Goal: Task Accomplishment & Management: Complete application form

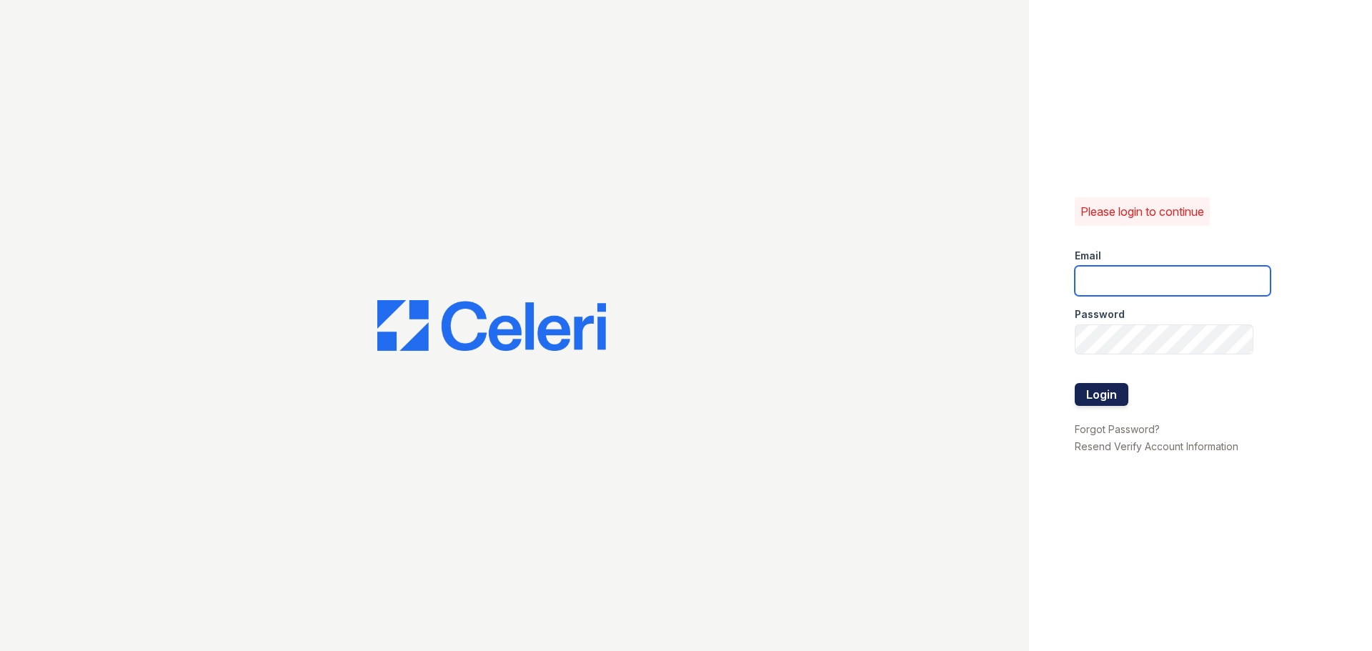
type input "[EMAIL_ADDRESS][DOMAIN_NAME]"
click at [1110, 387] on button "Login" at bounding box center [1102, 394] width 54 height 23
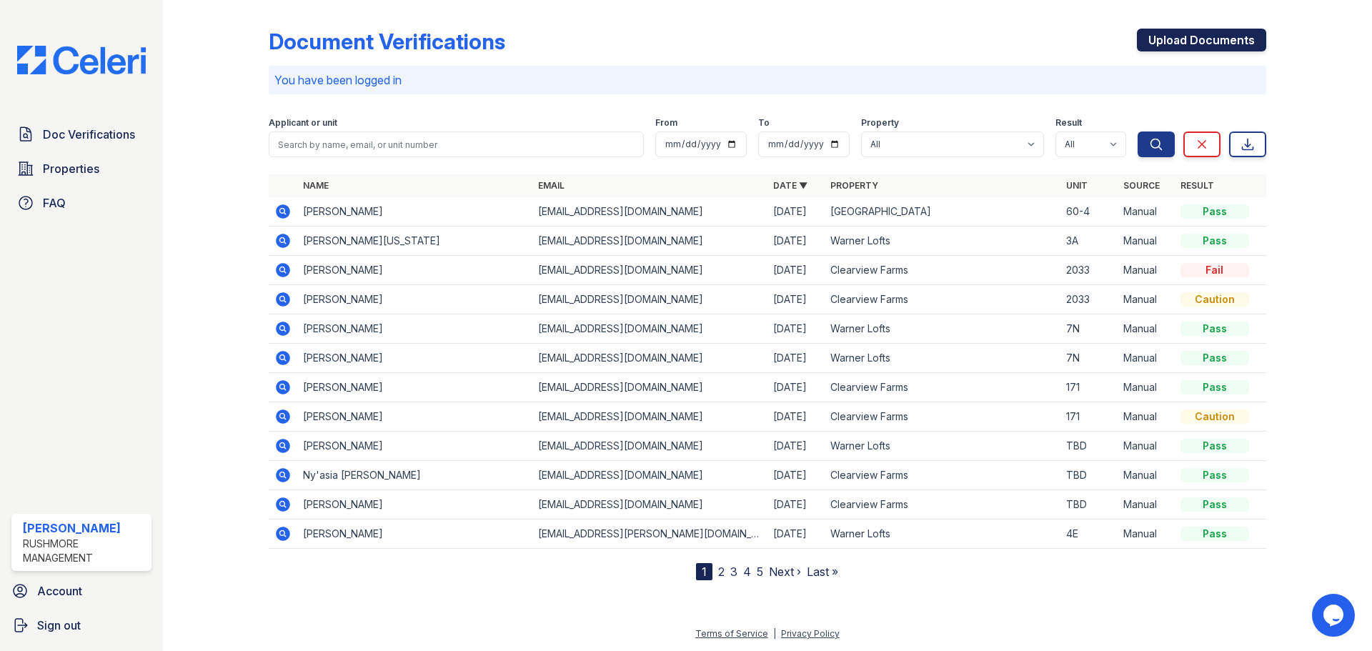
click at [1239, 46] on link "Upload Documents" at bounding box center [1201, 40] width 129 height 23
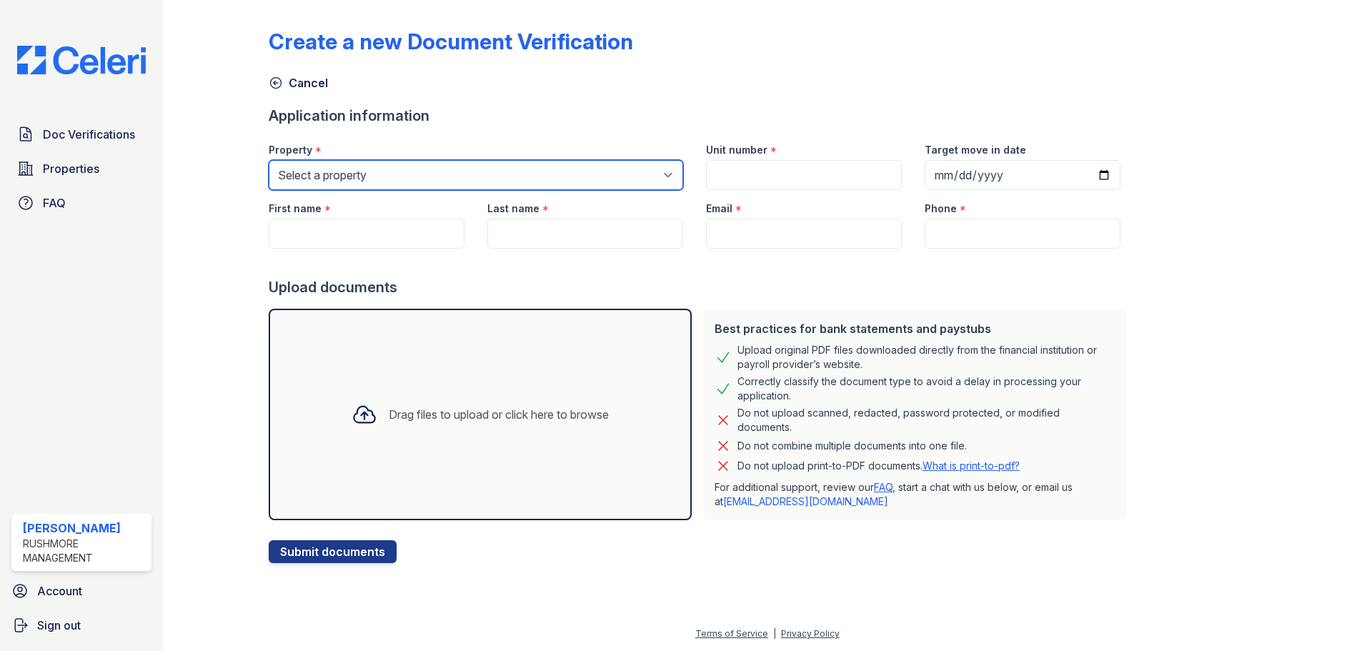
click at [579, 174] on select "Select a property Clearview Farms Little Creek Apartments Warner Lofts" at bounding box center [476, 175] width 415 height 30
select select "608"
click at [269, 160] on select "Select a property Clearview Farms Little Creek Apartments Warner Lofts" at bounding box center [476, 175] width 415 height 30
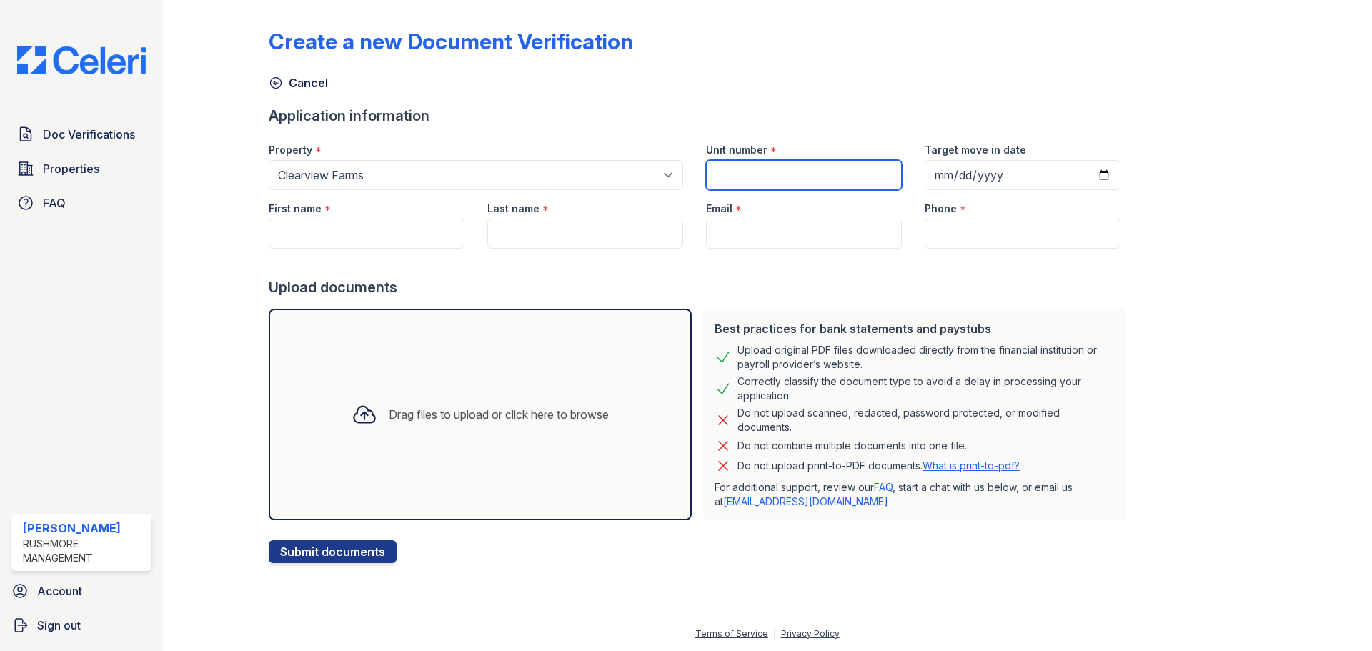
click at [812, 172] on input "Unit number" at bounding box center [804, 175] width 196 height 30
type input "2322"
click at [449, 233] on input "First name" at bounding box center [367, 234] width 196 height 30
type input "Nazira"
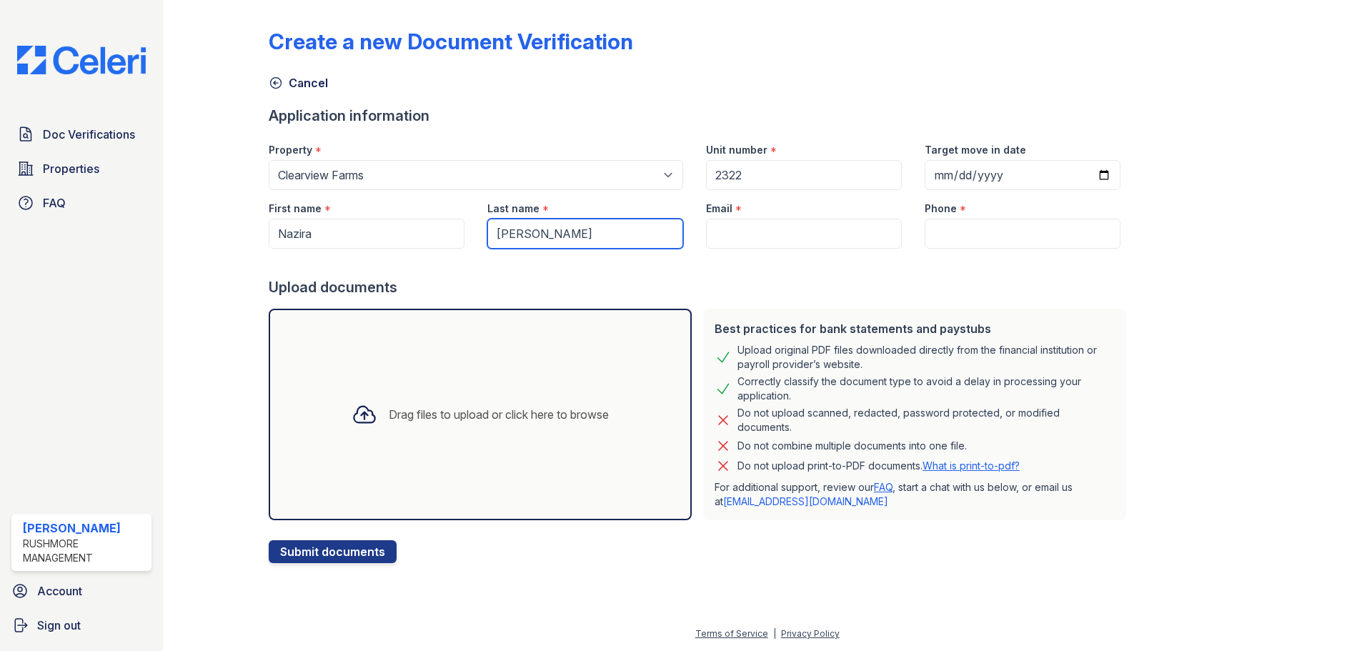
type input "Hicks"
paste input "nazirahicks123@yahoo.com"
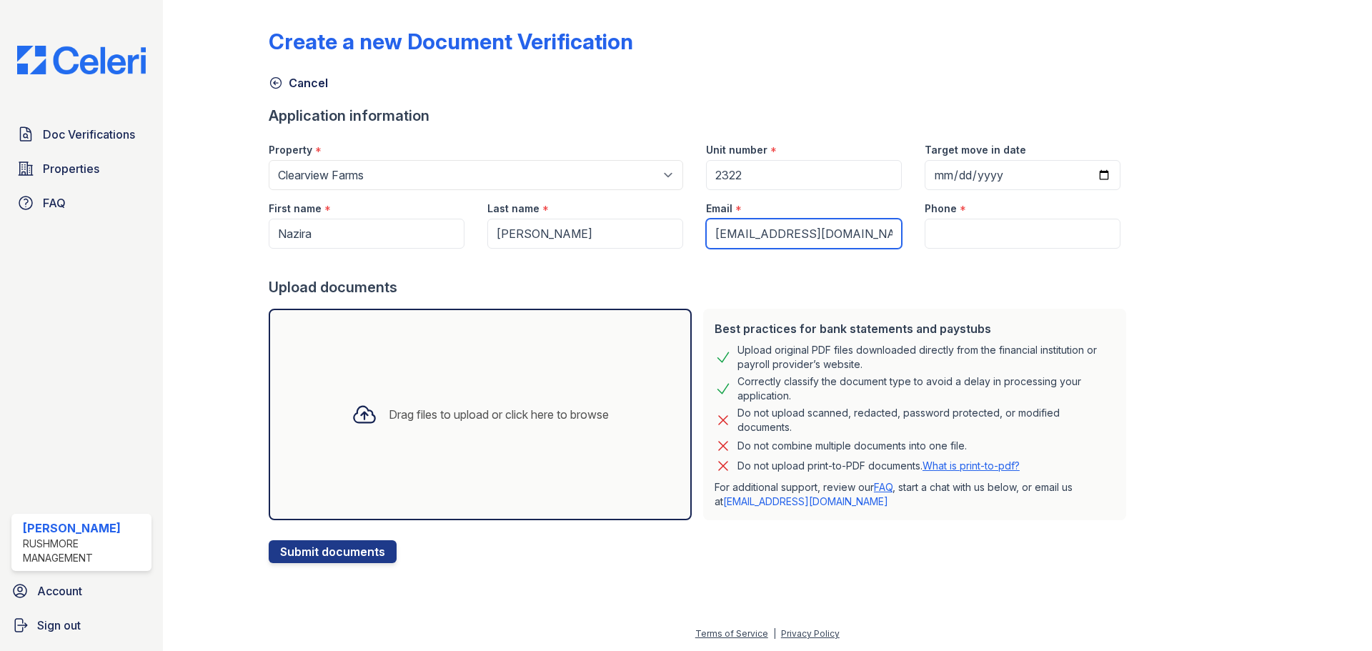
type input "nazirahicks123@yahoo.com"
paste input "(585) 759-7032"
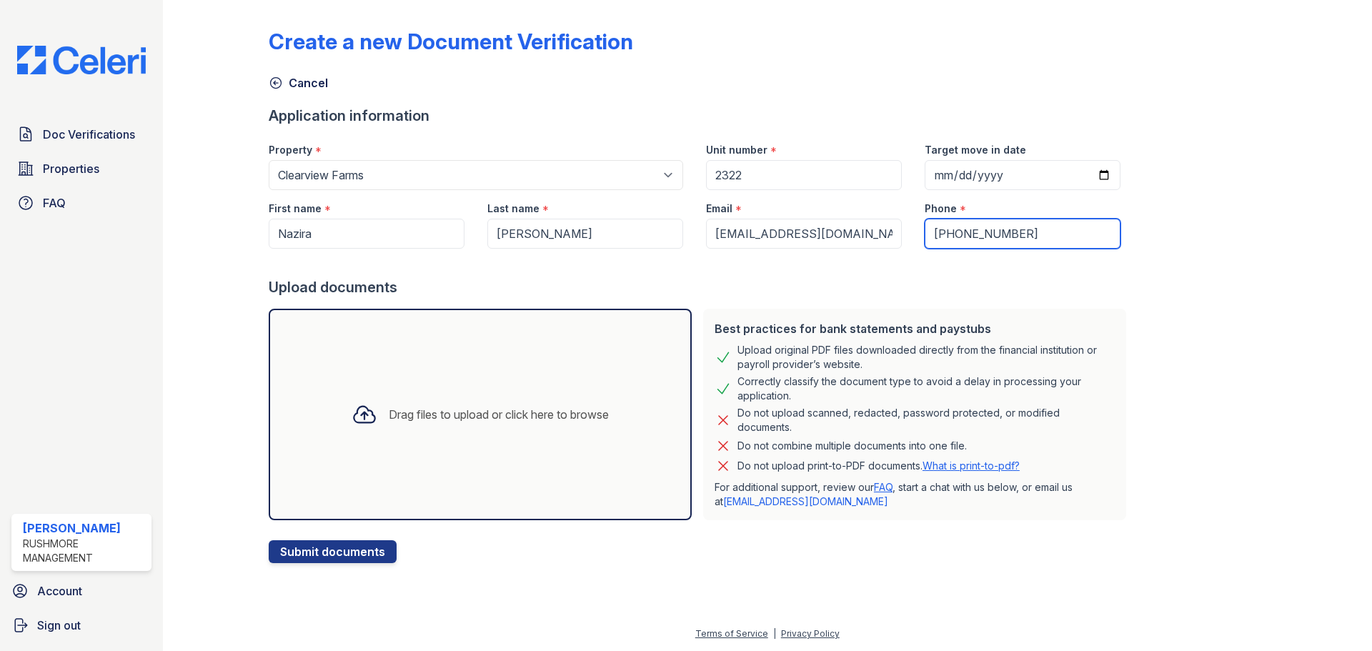
type input "(585) 759-7032"
drag, startPoint x: 565, startPoint y: 351, endPoint x: 573, endPoint y: 346, distance: 9.3
click at [573, 346] on div "Drag files to upload or click here to browse" at bounding box center [480, 415] width 423 height 212
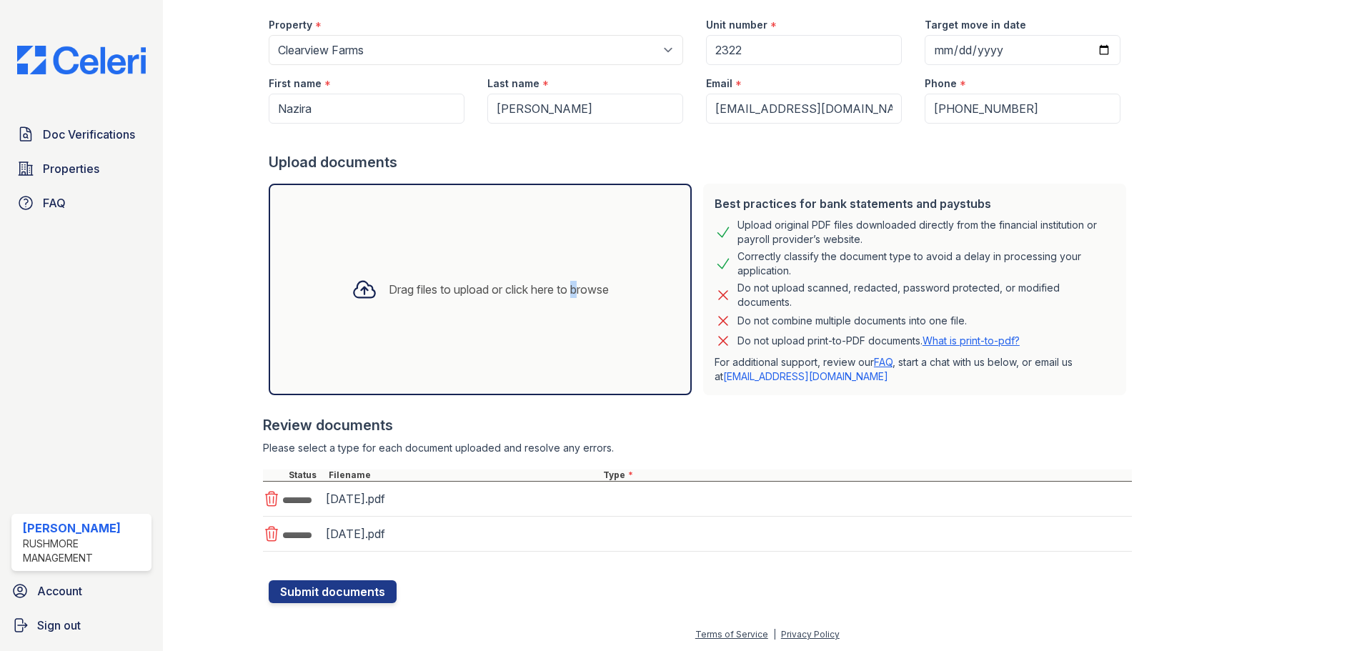
scroll to position [126, 0]
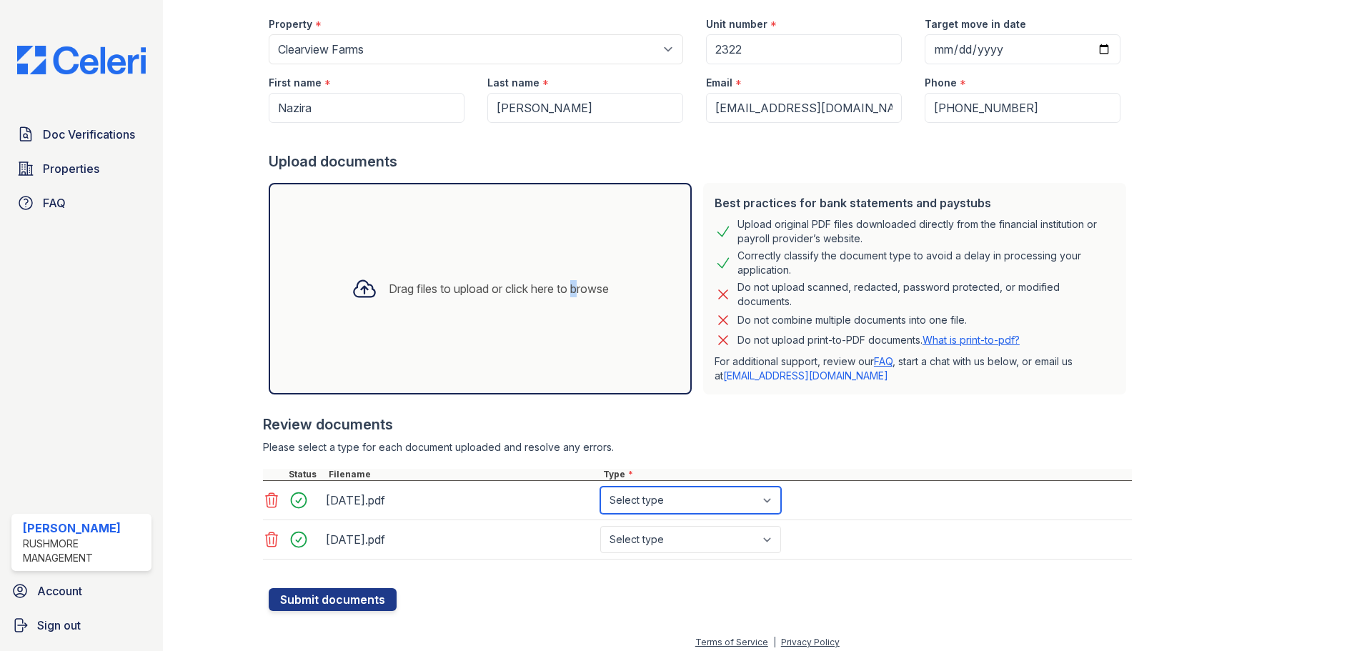
click at [649, 511] on select "Select type Paystub Bank Statement Offer Letter Tax Documents Benefit Award Let…" at bounding box center [690, 500] width 181 height 27
select select "paystub"
click at [600, 487] on select "Select type Paystub Bank Statement Offer Letter Tax Documents Benefit Award Let…" at bounding box center [690, 500] width 181 height 27
click at [667, 538] on select "Select type Paystub Bank Statement Offer Letter Tax Documents Benefit Award Let…" at bounding box center [690, 539] width 181 height 27
select select "paystub"
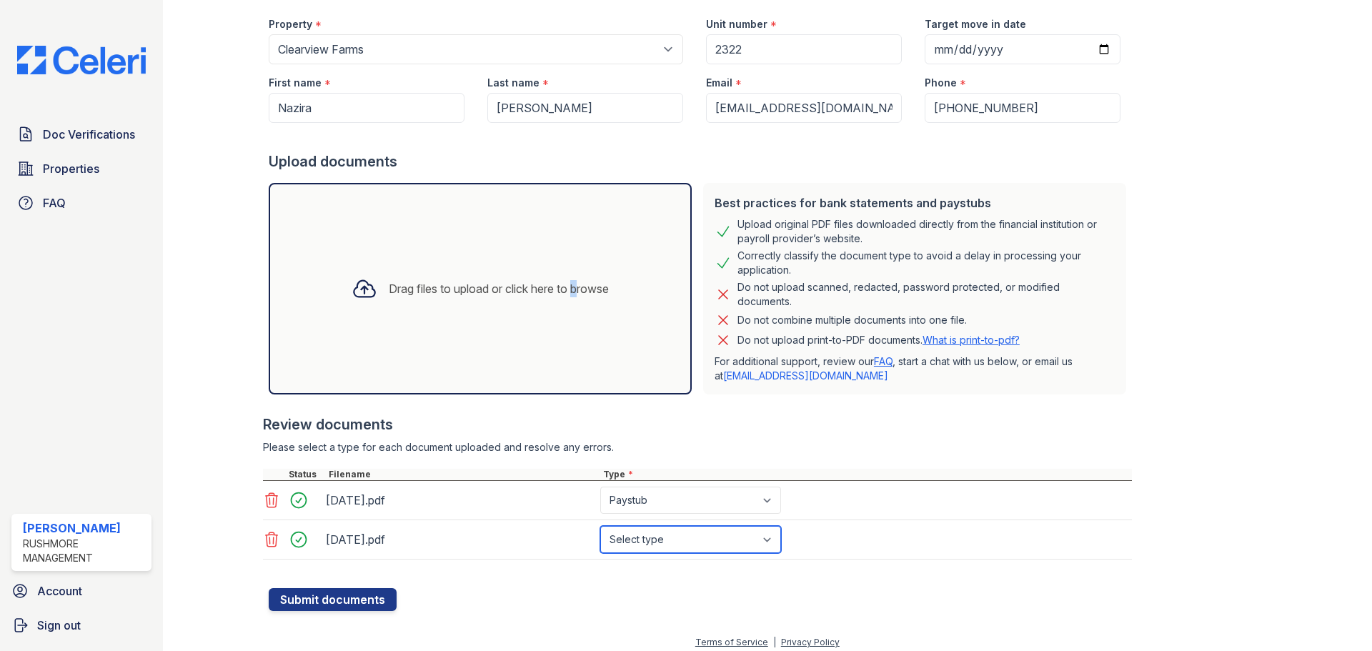
click at [600, 526] on select "Select type Paystub Bank Statement Offer Letter Tax Documents Benefit Award Let…" at bounding box center [690, 539] width 181 height 27
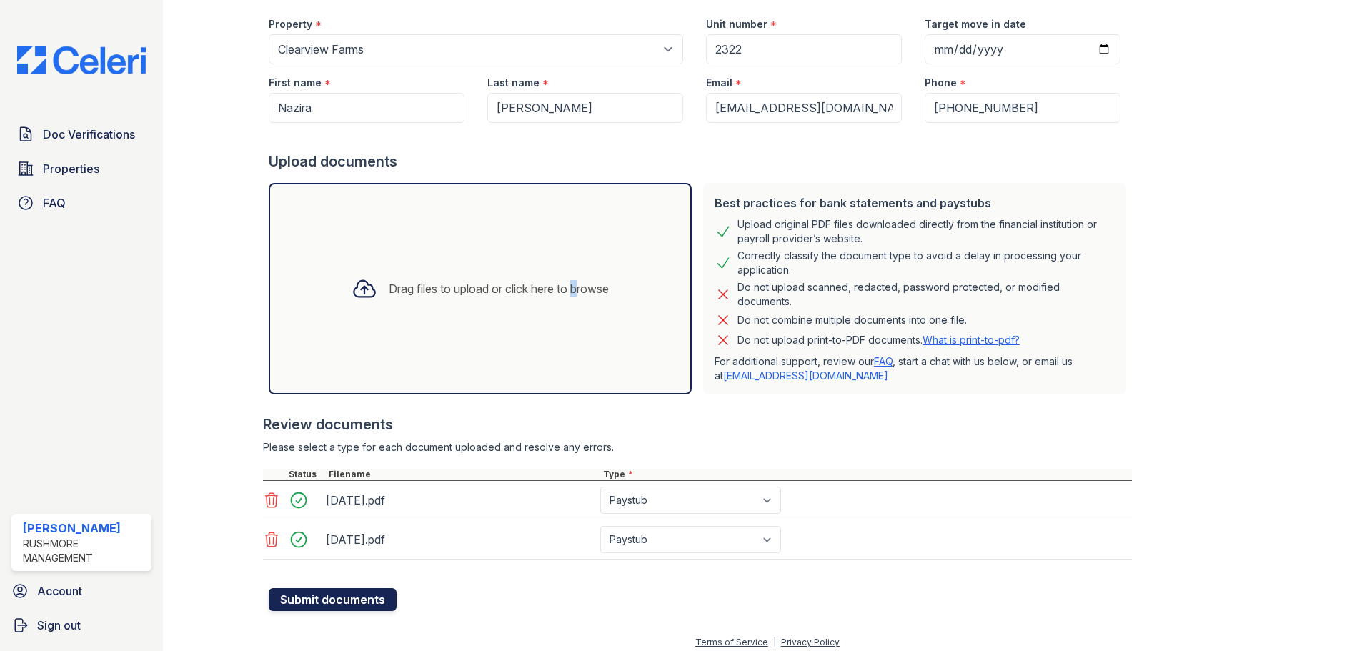
click at [344, 603] on button "Submit documents" at bounding box center [333, 599] width 128 height 23
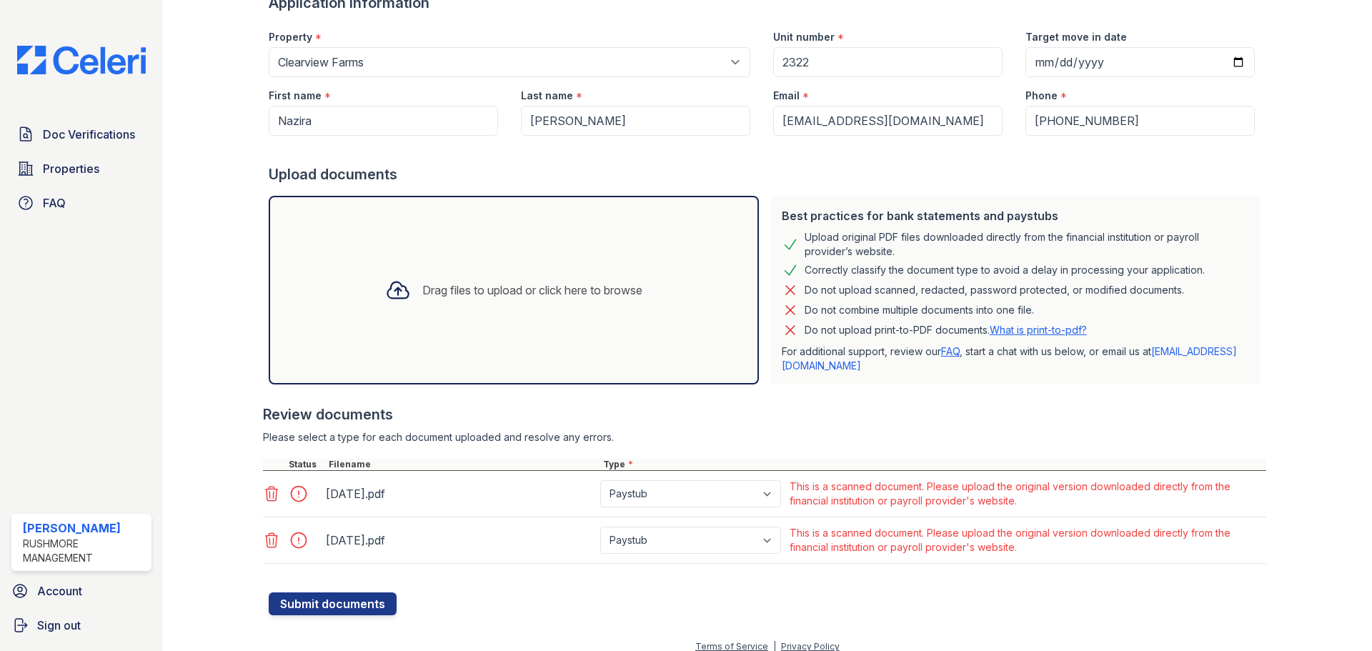
scroll to position [166, 0]
